Goal: Task Accomplishment & Management: Manage account settings

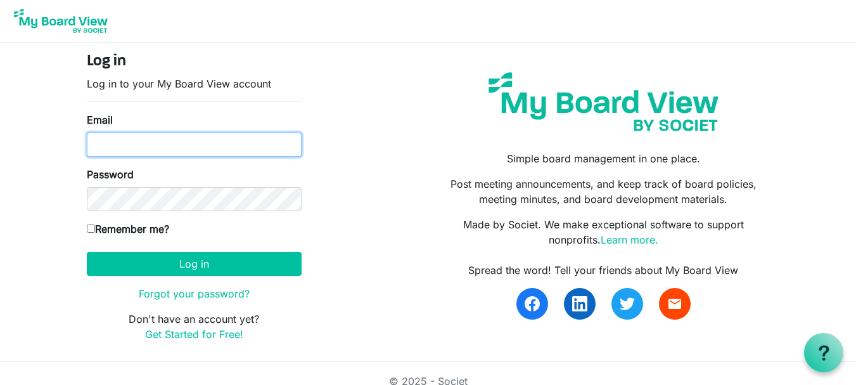
click at [120, 147] on input "Email" at bounding box center [194, 144] width 215 height 24
click at [108, 131] on div "Email" at bounding box center [194, 134] width 215 height 44
click at [106, 138] on input "Email" at bounding box center [194, 144] width 215 height 24
click at [127, 146] on input "Email" at bounding box center [194, 144] width 215 height 24
type input "theresabhavanvembuva@gmail.com"
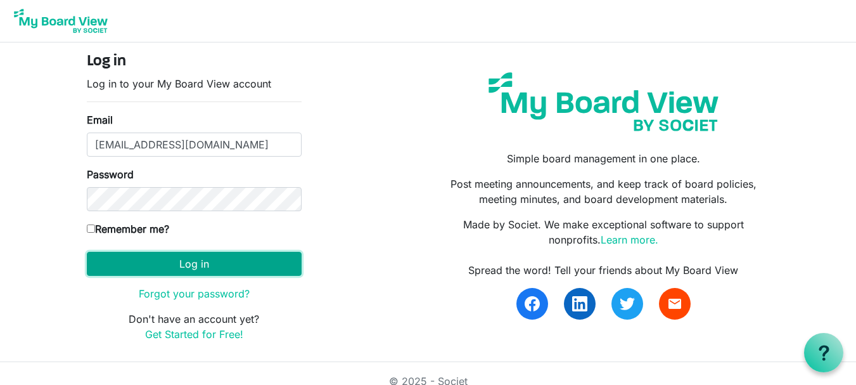
click at [175, 256] on button "Log in" at bounding box center [194, 264] width 215 height 24
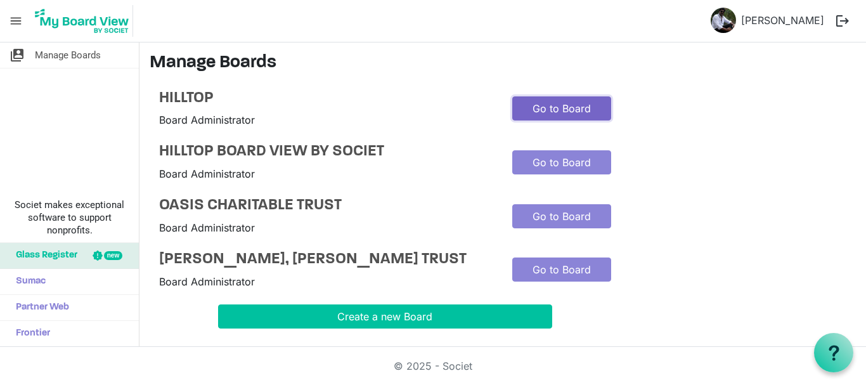
click at [544, 105] on link "Go to Board" at bounding box center [561, 108] width 99 height 24
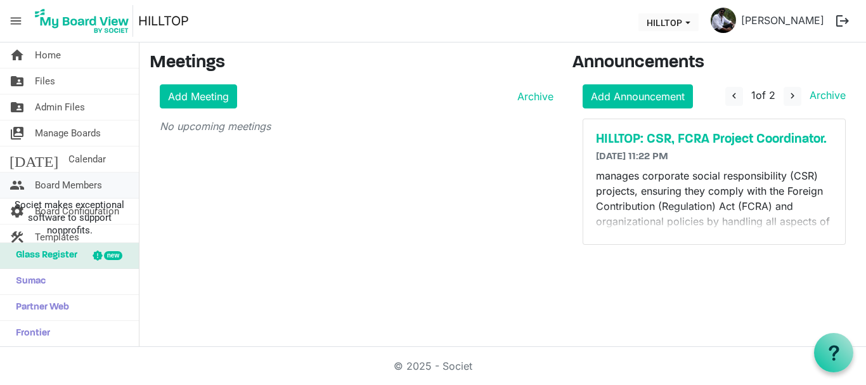
click at [76, 190] on span "Board Members" at bounding box center [68, 184] width 67 height 25
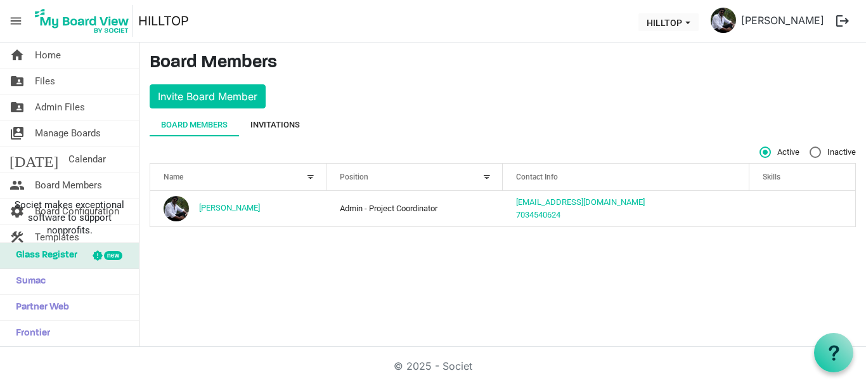
click at [292, 119] on div "Invitations" at bounding box center [274, 125] width 49 height 13
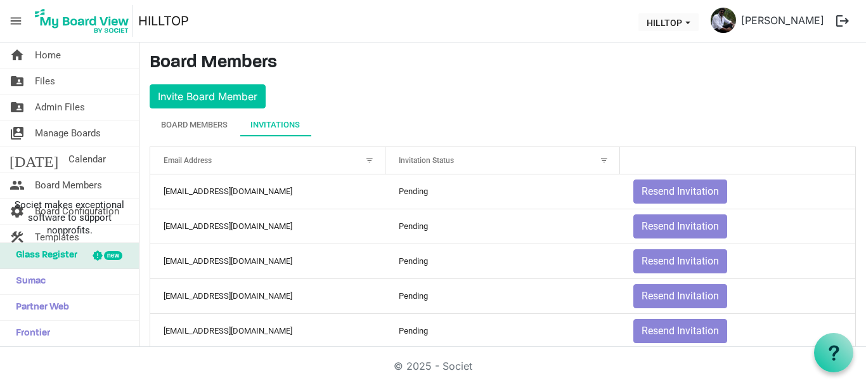
scroll to position [57, 0]
